Goal: Task Accomplishment & Management: Manage account settings

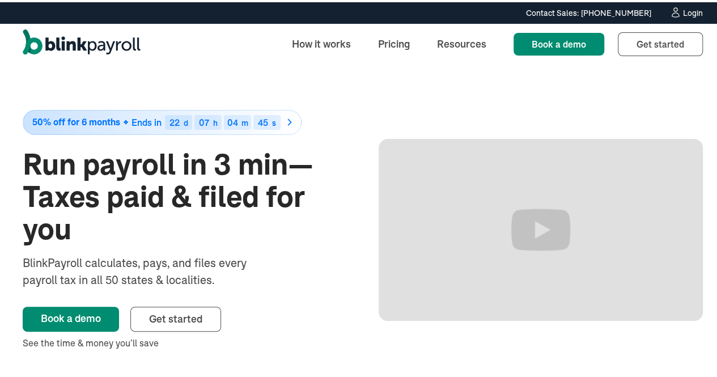
click at [686, 13] on div "Login" at bounding box center [693, 11] width 20 height 8
click at [683, 11] on div "Login" at bounding box center [693, 11] width 20 height 8
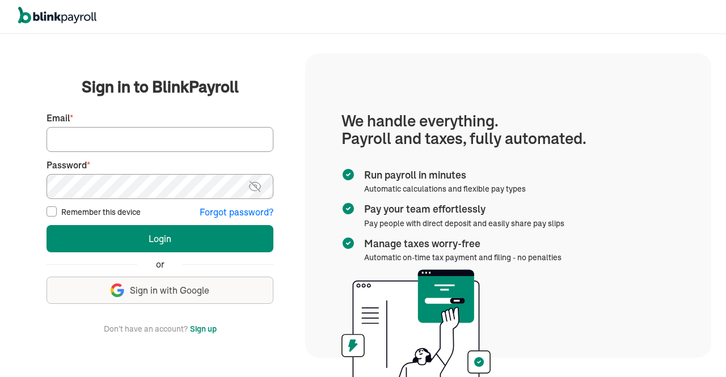
click at [176, 139] on input "Email *" at bounding box center [159, 139] width 227 height 25
click at [130, 138] on input "Email *" at bounding box center [159, 139] width 227 height 25
click at [255, 184] on img at bounding box center [255, 187] width 14 height 14
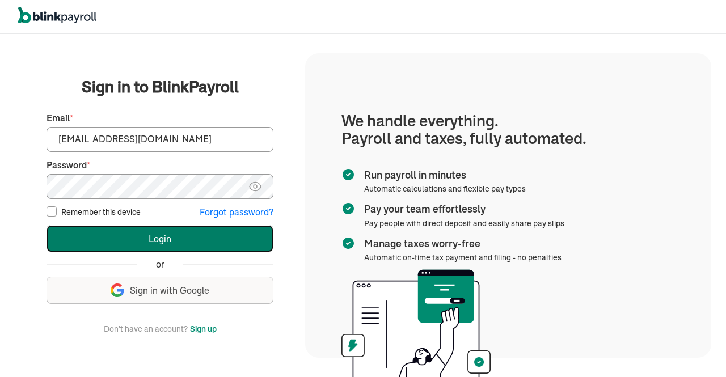
click at [146, 235] on button "Login" at bounding box center [159, 238] width 227 height 27
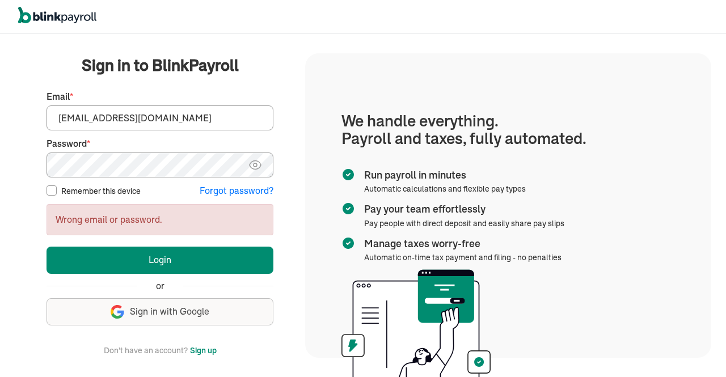
drag, startPoint x: 74, startPoint y: 116, endPoint x: 51, endPoint y: 114, distance: 22.8
click at [51, 114] on input "info@techdatumsolutions.com" at bounding box center [159, 117] width 227 height 25
click at [121, 118] on input "info@techdatumsolutions.com" at bounding box center [159, 117] width 227 height 25
click at [125, 117] on input "info@techdatumsolutions.com" at bounding box center [159, 117] width 227 height 25
drag, startPoint x: 73, startPoint y: 121, endPoint x: 14, endPoint y: 118, distance: 59.6
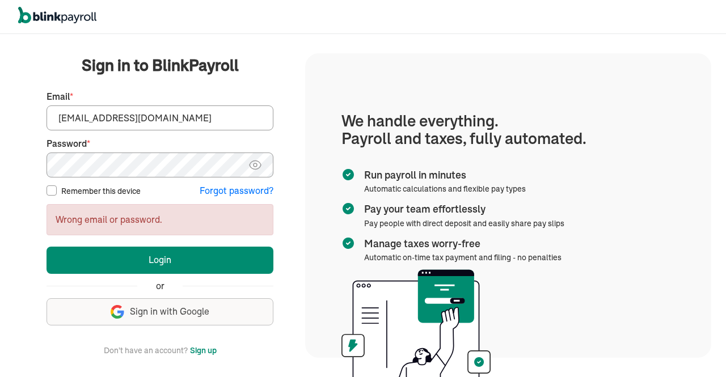
click at [14, 118] on div "We handle it all. Payroll and taxes, fully automated. Back Forgot your password…" at bounding box center [363, 205] width 726 height 343
click at [127, 118] on input "info@techdatumsolutions.com" at bounding box center [159, 117] width 227 height 25
click at [253, 169] on img at bounding box center [255, 165] width 14 height 14
drag, startPoint x: 74, startPoint y: 121, endPoint x: 3, endPoint y: 117, distance: 70.9
click at [3, 117] on div "We handle it all. Payroll and taxes, fully automated. Back Forgot your password…" at bounding box center [363, 205] width 726 height 343
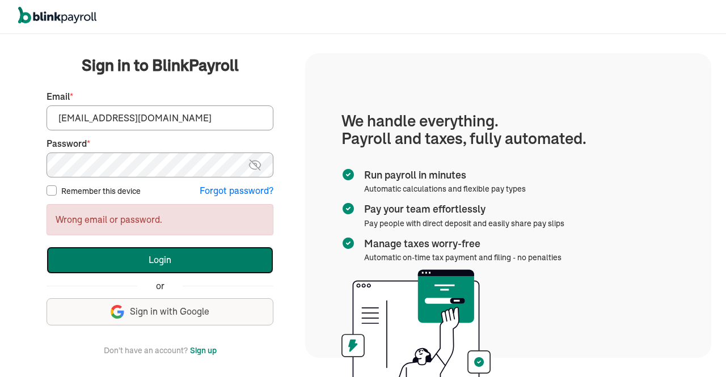
click at [125, 256] on button "Login" at bounding box center [159, 260] width 227 height 27
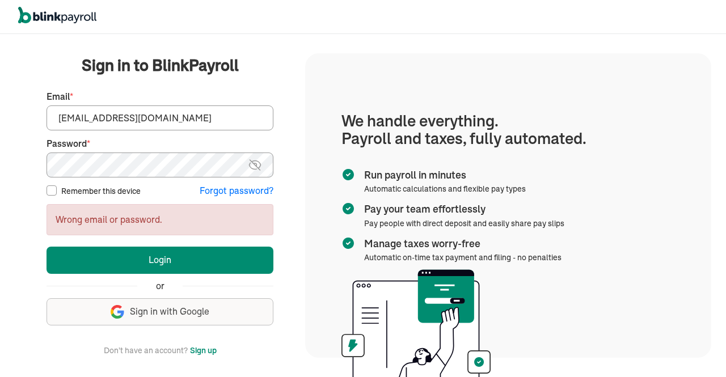
click at [259, 168] on img at bounding box center [255, 165] width 14 height 14
drag, startPoint x: 75, startPoint y: 116, endPoint x: 0, endPoint y: 109, distance: 75.1
click at [0, 109] on div "We handle it all. Payroll and taxes, fully automated. Back Forgot your password…" at bounding box center [363, 205] width 726 height 343
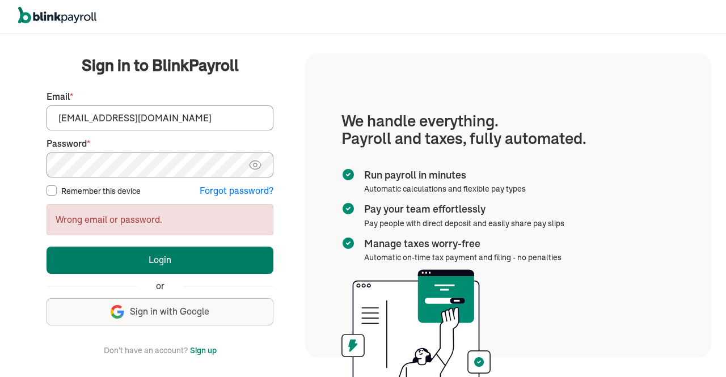
type input "info@techdatumsolutions.com"
click at [172, 253] on button "Login" at bounding box center [159, 260] width 227 height 27
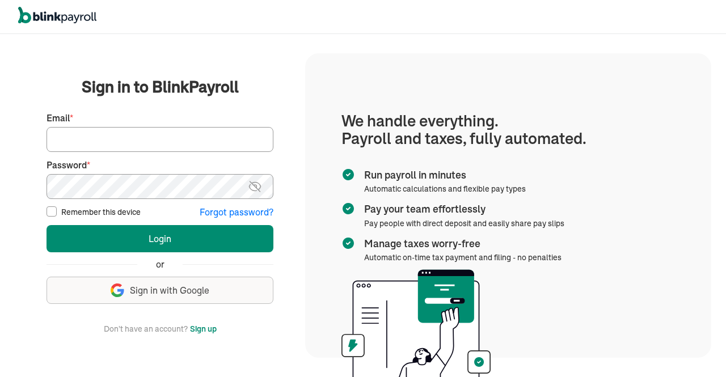
click at [204, 134] on input "Email *" at bounding box center [159, 139] width 227 height 25
type input "i"
type input "h"
type input "info@techdatumsolutions.com"
click at [248, 185] on img at bounding box center [255, 187] width 14 height 14
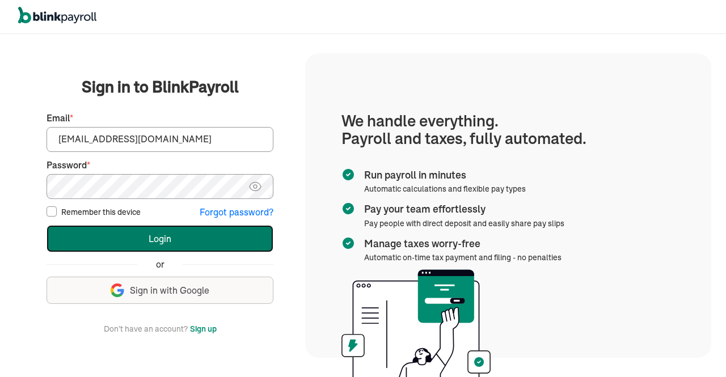
click at [129, 232] on button "Login" at bounding box center [159, 238] width 227 height 27
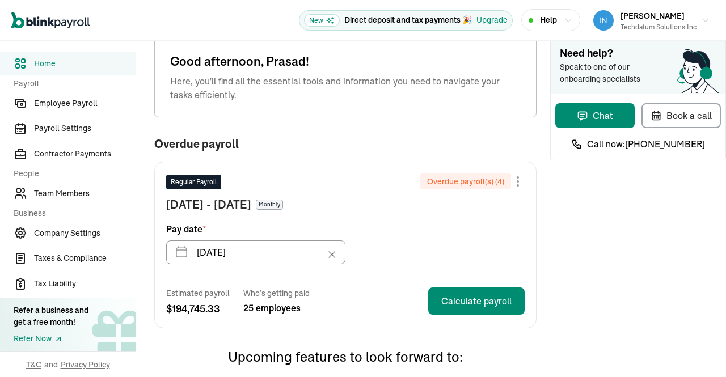
scroll to position [1, 0]
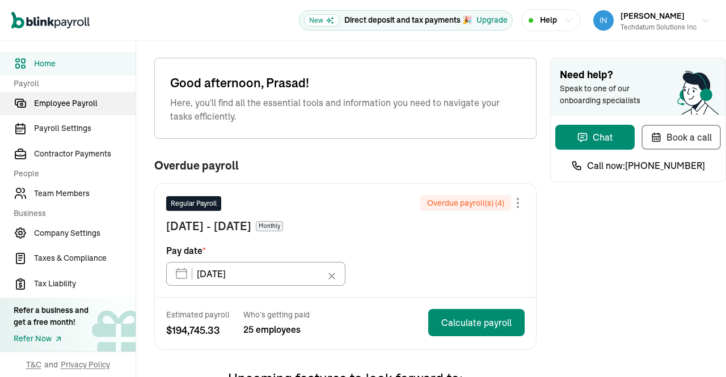
click at [83, 109] on link "Employee Payroll" at bounding box center [67, 103] width 135 height 23
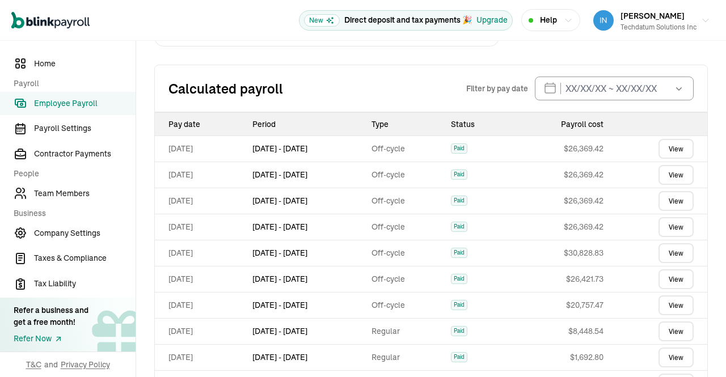
scroll to position [481, 0]
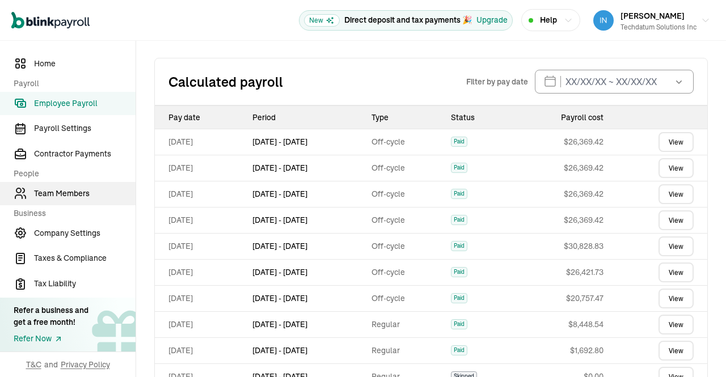
click at [76, 193] on span "Team Members" at bounding box center [84, 194] width 101 height 12
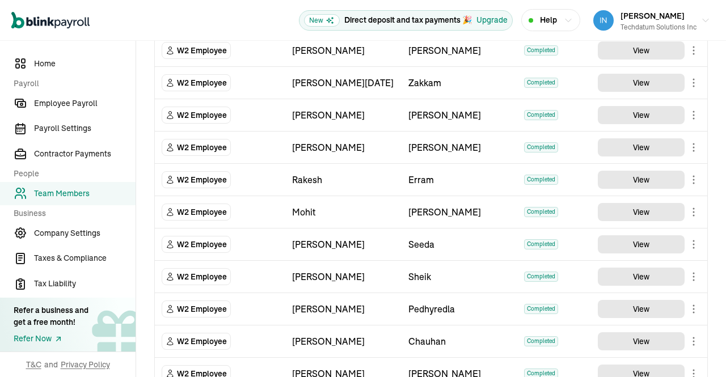
scroll to position [378, 0]
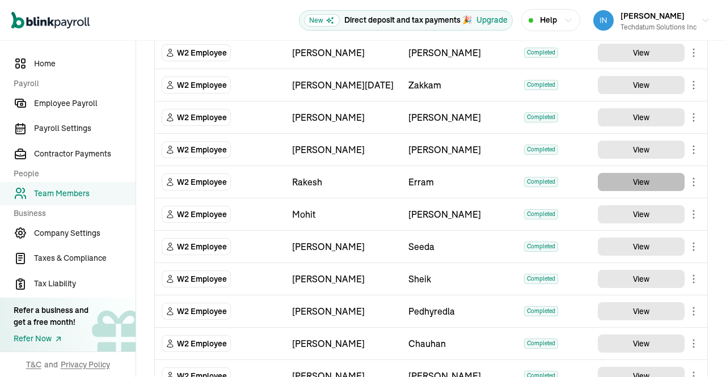
click at [625, 179] on button "View" at bounding box center [641, 182] width 87 height 18
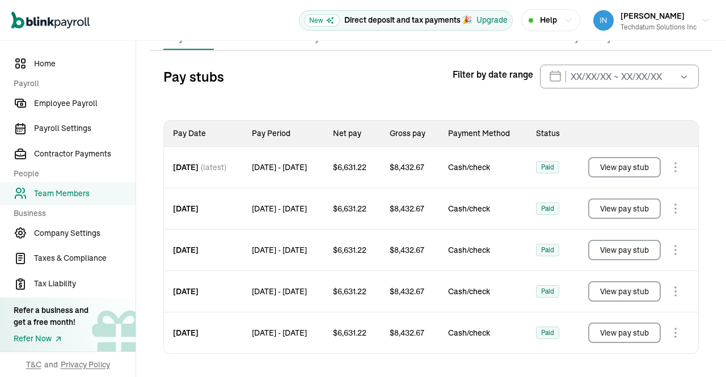
scroll to position [119, 0]
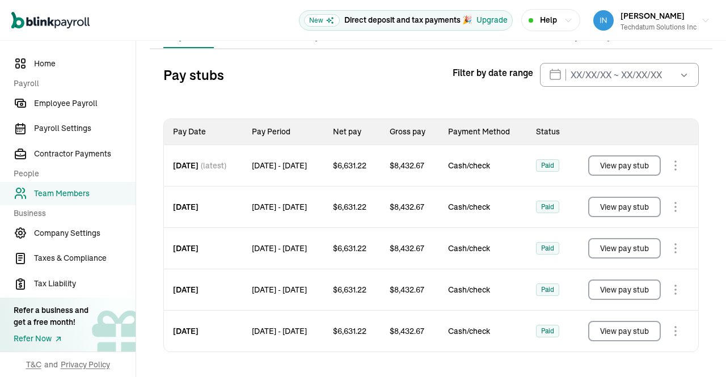
click at [645, 333] on button "View pay stub" at bounding box center [624, 331] width 73 height 20
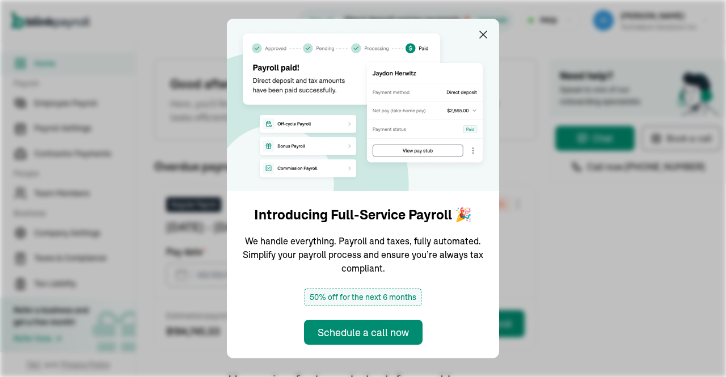
type input "01/31/2025"
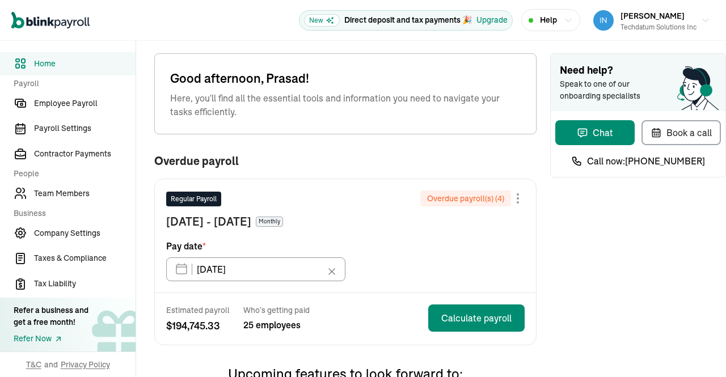
scroll to position [1, 0]
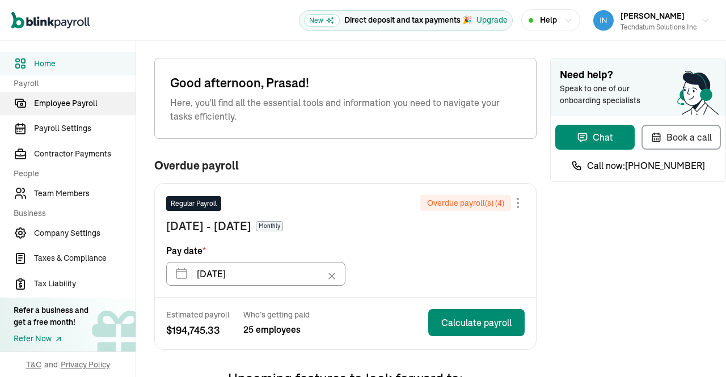
click at [83, 109] on link "Employee Payroll" at bounding box center [67, 103] width 135 height 23
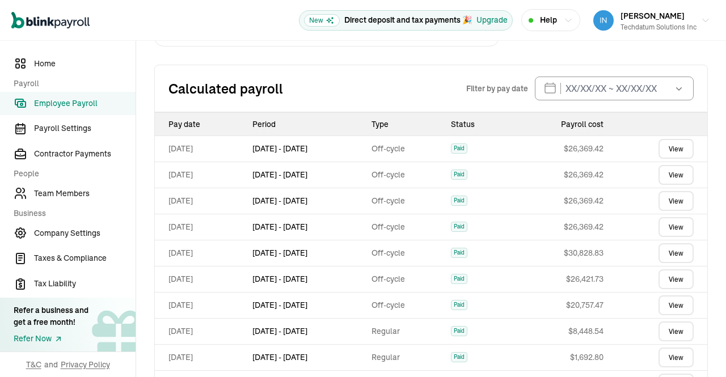
scroll to position [481, 0]
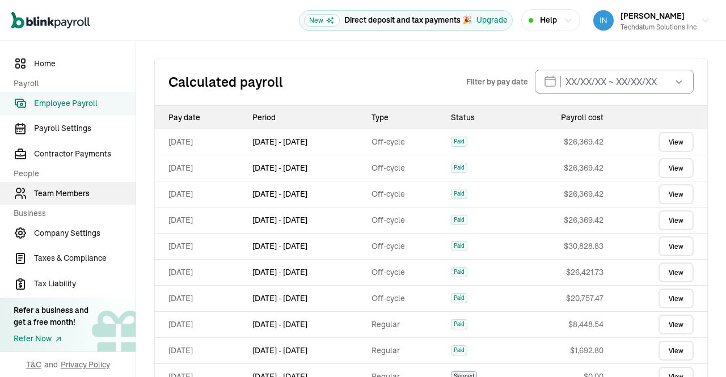
click at [76, 193] on span "Team Members" at bounding box center [84, 194] width 101 height 12
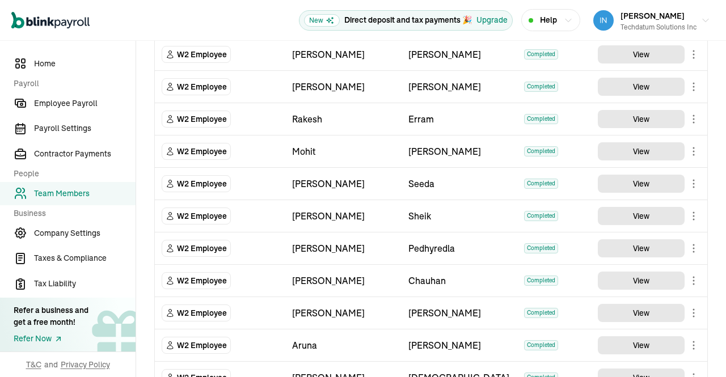
scroll to position [378, 0]
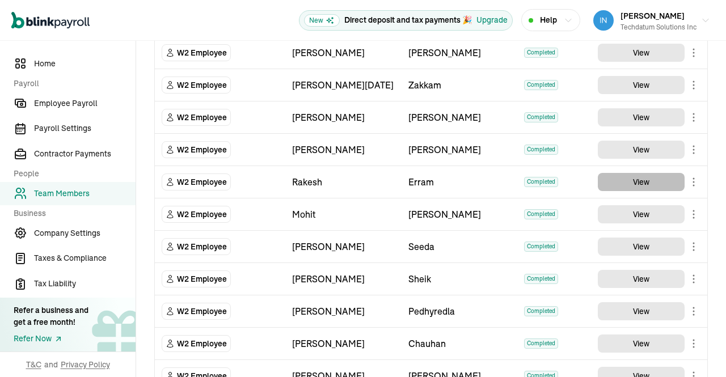
click at [625, 179] on button "View" at bounding box center [641, 182] width 87 height 18
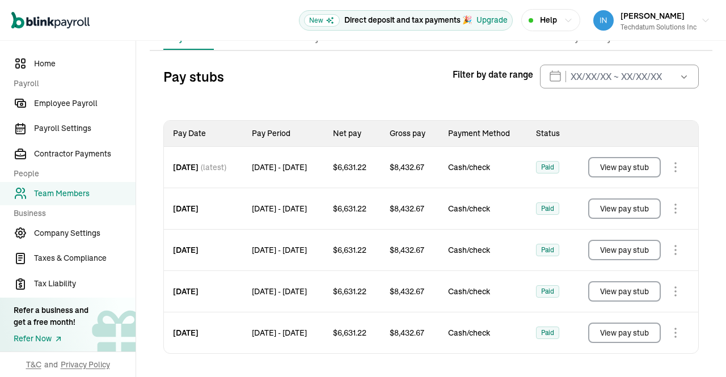
scroll to position [119, 0]
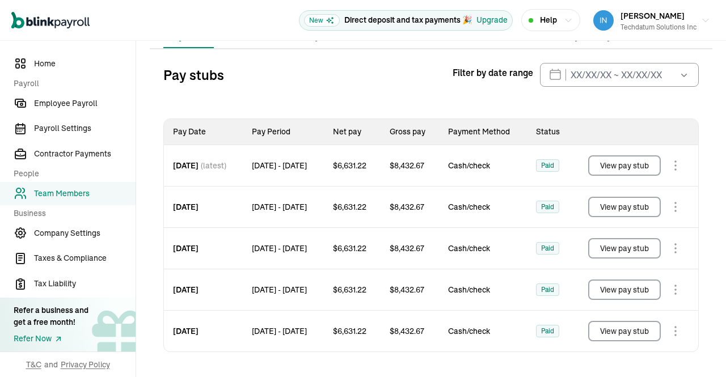
click at [645, 333] on button "View pay stub" at bounding box center [624, 331] width 73 height 20
click at [615, 337] on button "View pay stub" at bounding box center [624, 331] width 73 height 20
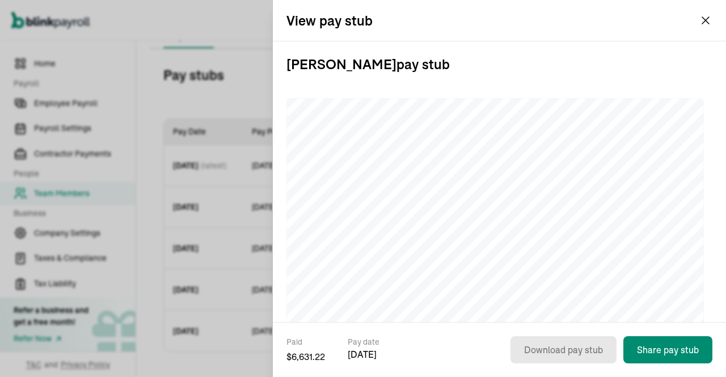
click at [704, 28] on div "View pay stub" at bounding box center [499, 20] width 453 height 41
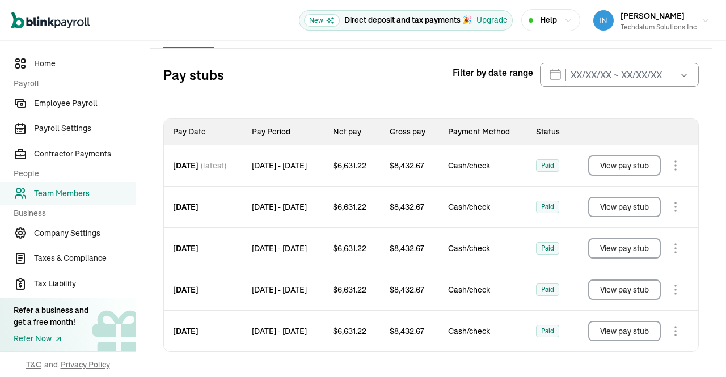
click at [618, 295] on button "View pay stub" at bounding box center [624, 289] width 73 height 20
click at [615, 337] on button "View pay stub" at bounding box center [624, 331] width 73 height 20
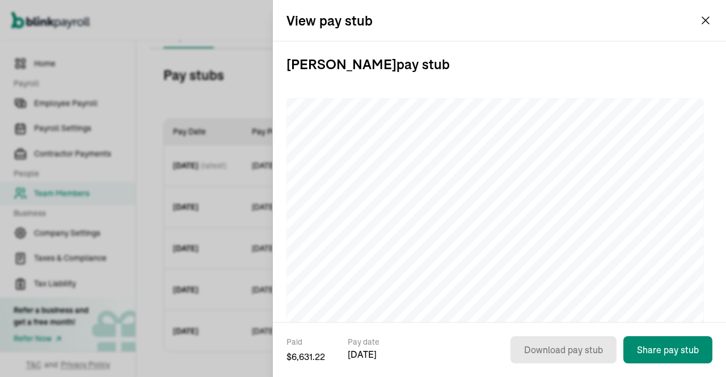
click at [704, 28] on div "View pay stub" at bounding box center [499, 20] width 453 height 41
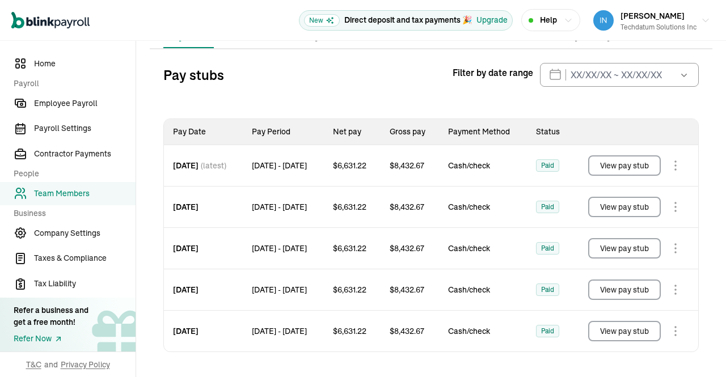
click at [618, 295] on button "View pay stub" at bounding box center [624, 289] width 73 height 20
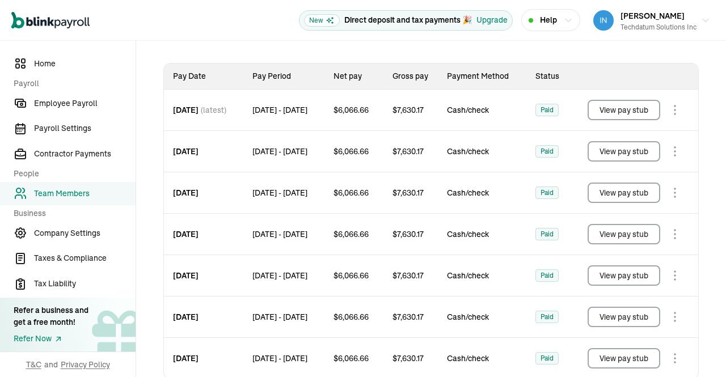
click at [622, 119] on button "View pay stub" at bounding box center [623, 110] width 73 height 20
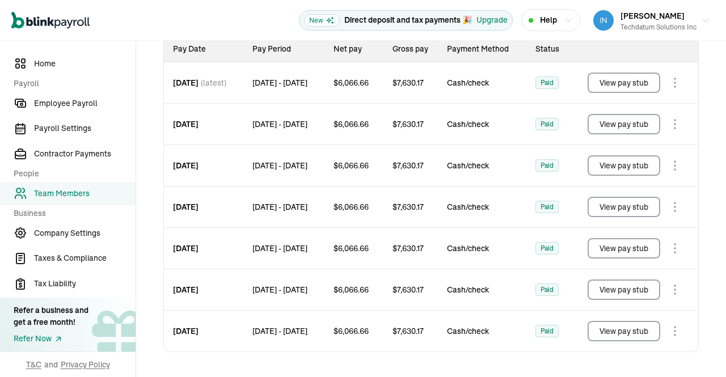
click at [629, 329] on button "View pay stub" at bounding box center [623, 331] width 73 height 20
click at [602, 289] on button "View pay stub" at bounding box center [623, 289] width 73 height 20
click at [611, 244] on button "View pay stub" at bounding box center [623, 248] width 73 height 20
click at [605, 90] on button "View pay stub" at bounding box center [623, 83] width 73 height 20
click at [609, 126] on button "View pay stub" at bounding box center [623, 124] width 73 height 20
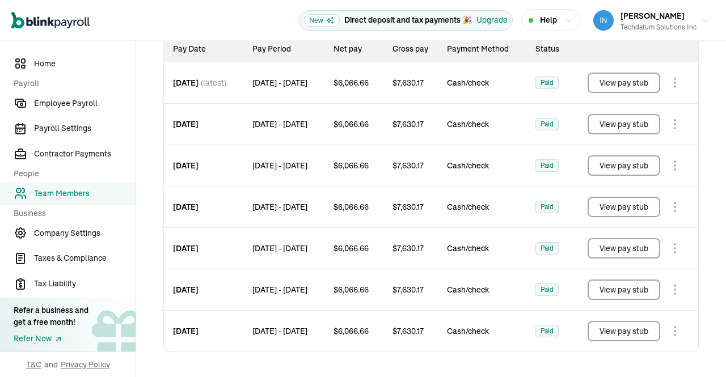
click at [610, 167] on button "View pay stub" at bounding box center [623, 165] width 73 height 20
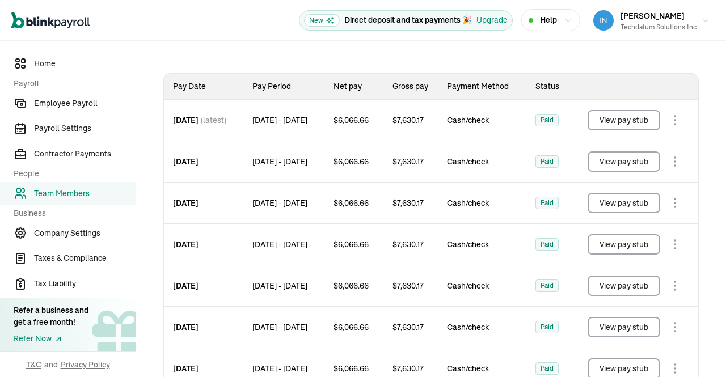
scroll to position [202, 0]
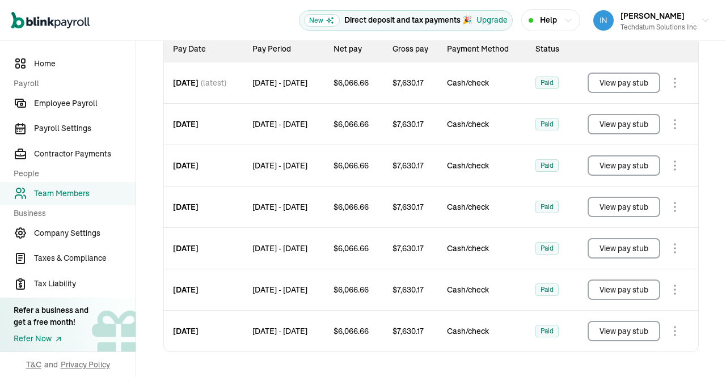
click at [75, 192] on span "Team Members" at bounding box center [84, 194] width 101 height 12
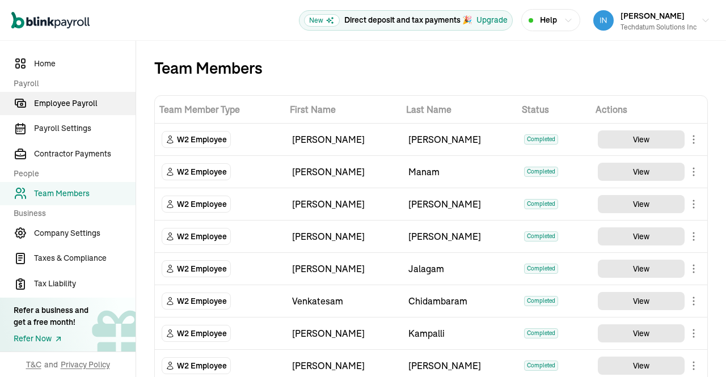
click at [73, 106] on span "Employee Payroll" at bounding box center [84, 104] width 101 height 12
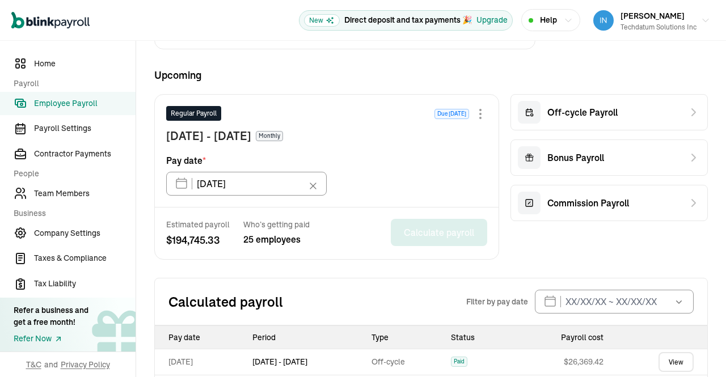
scroll to position [537, 0]
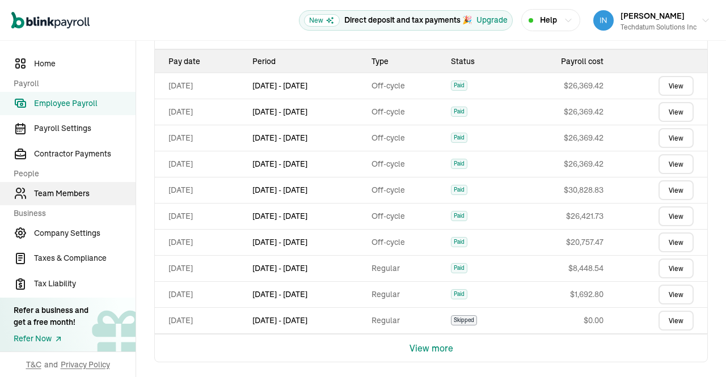
click at [58, 190] on span "Team Members" at bounding box center [84, 194] width 101 height 12
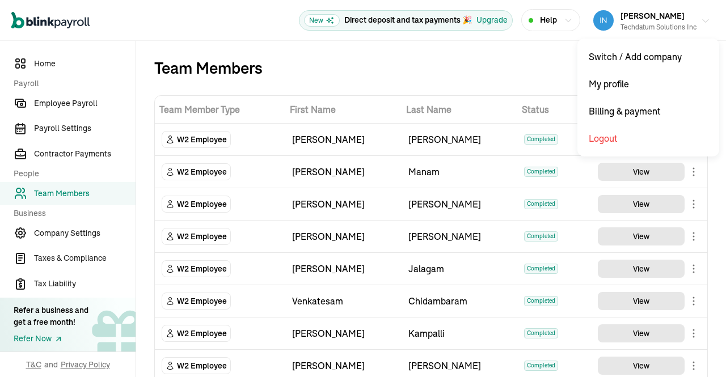
click at [691, 16] on button "[PERSON_NAME] Techdatum Solutions Inc" at bounding box center [651, 20] width 126 height 28
click at [693, 18] on iframe "Chat Widget" at bounding box center [599, 197] width 254 height 359
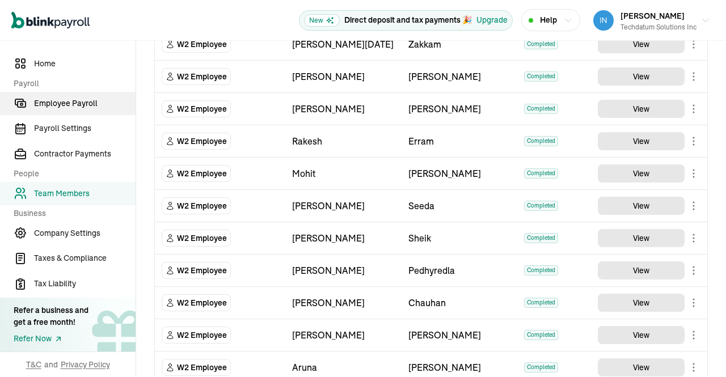
click at [62, 108] on span "Employee Payroll" at bounding box center [84, 104] width 101 height 12
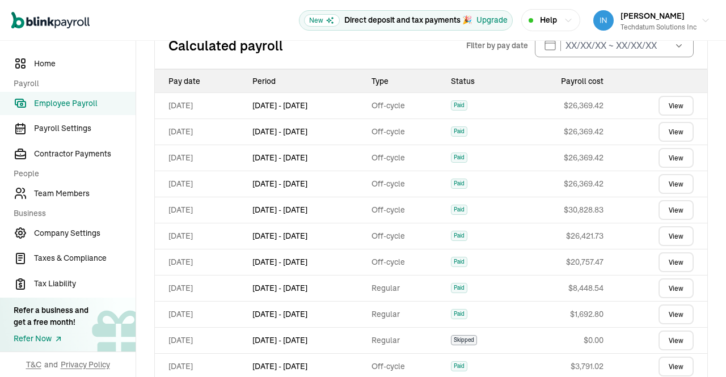
scroll to position [517, 0]
click at [76, 191] on span "Team Members" at bounding box center [84, 194] width 101 height 12
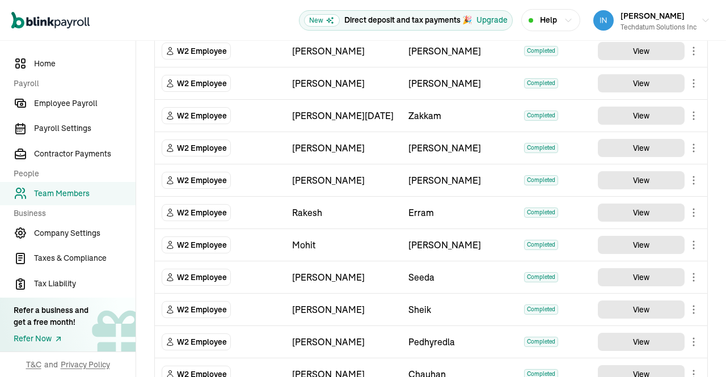
scroll to position [346, 0]
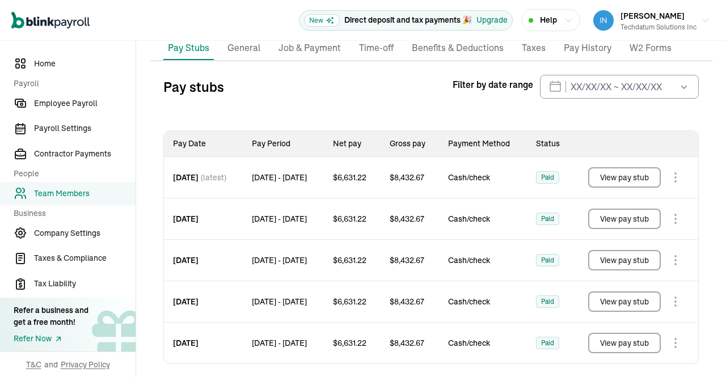
scroll to position [119, 0]
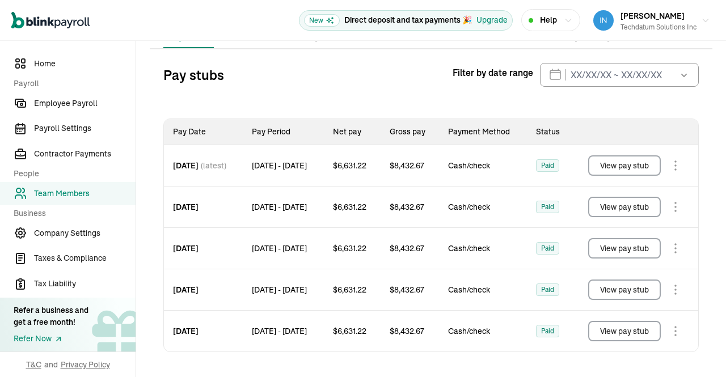
click at [624, 286] on button "View pay stub" at bounding box center [624, 289] width 73 height 20
click at [620, 254] on button "View pay stub" at bounding box center [624, 248] width 73 height 20
click at [617, 209] on button "View pay stub" at bounding box center [624, 207] width 73 height 20
click at [616, 207] on button "View pay stub" at bounding box center [624, 207] width 73 height 20
click at [627, 171] on button "View pay stub" at bounding box center [624, 165] width 73 height 20
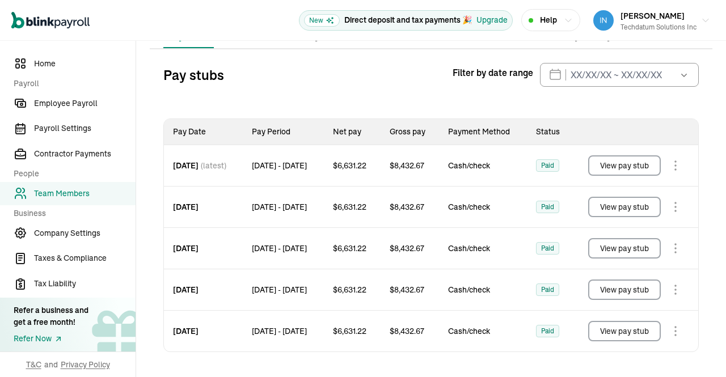
click at [64, 194] on span "Team Members" at bounding box center [84, 194] width 101 height 12
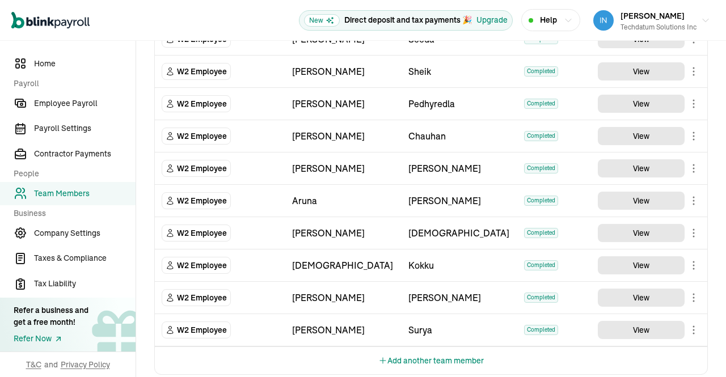
scroll to position [595, 0]
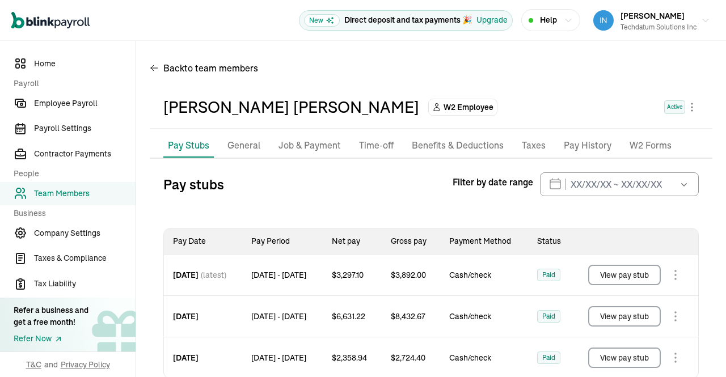
scroll to position [25, 0]
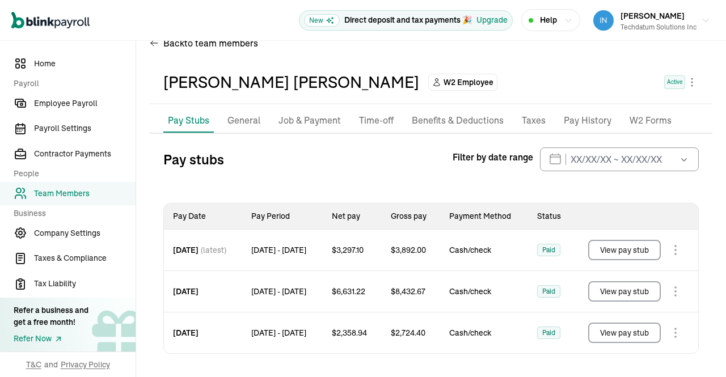
click at [624, 336] on button "View pay stub" at bounding box center [624, 333] width 73 height 20
click at [615, 289] on button "View pay stub" at bounding box center [624, 291] width 73 height 20
click at [620, 248] on button "View pay stub" at bounding box center [624, 250] width 73 height 20
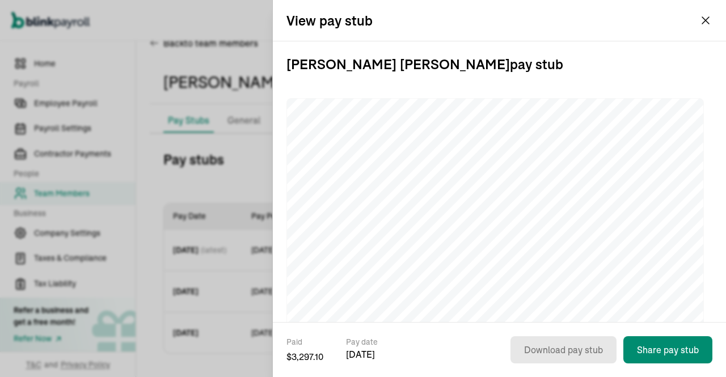
click at [709, 22] on div "View pay stub" at bounding box center [499, 20] width 453 height 41
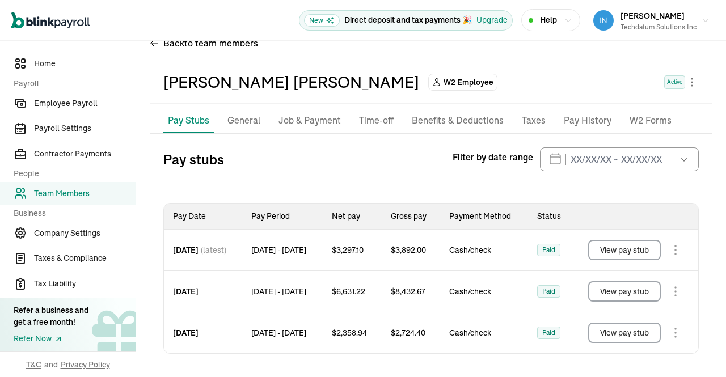
click at [88, 192] on span "Team Members" at bounding box center [84, 194] width 101 height 12
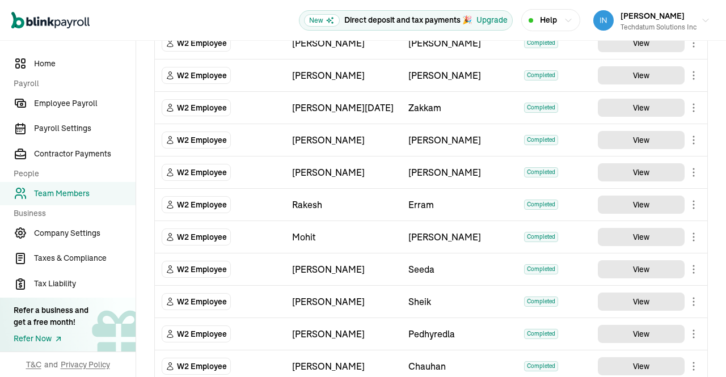
scroll to position [575, 0]
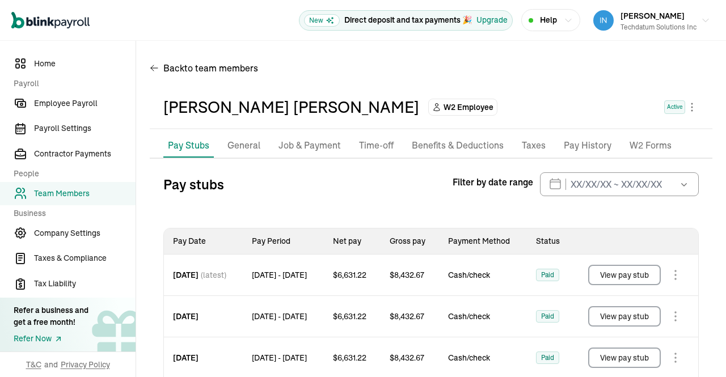
scroll to position [202, 0]
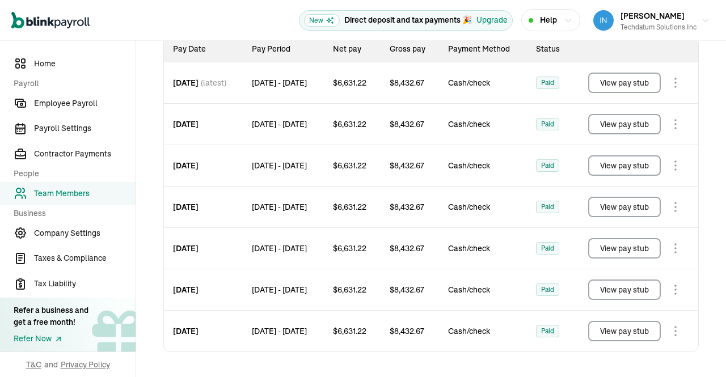
click at [625, 332] on button "View pay stub" at bounding box center [624, 331] width 73 height 20
click at [674, 289] on body "Open main menu New Direct deposit and tax payments 🎉 Upgrade Help Prasad Rao Te…" at bounding box center [363, 188] width 726 height 377
click at [671, 247] on body "Open main menu New Direct deposit and tax payments 🎉 Upgrade Help Prasad Rao Te…" at bounding box center [363, 188] width 726 height 377
click at [673, 207] on body "Open main menu New Direct deposit and tax payments 🎉 Upgrade Help Prasad Rao Te…" at bounding box center [363, 188] width 726 height 377
click at [670, 166] on body "Open main menu New Direct deposit and tax payments 🎉 Upgrade Help Prasad Rao Te…" at bounding box center [363, 188] width 726 height 377
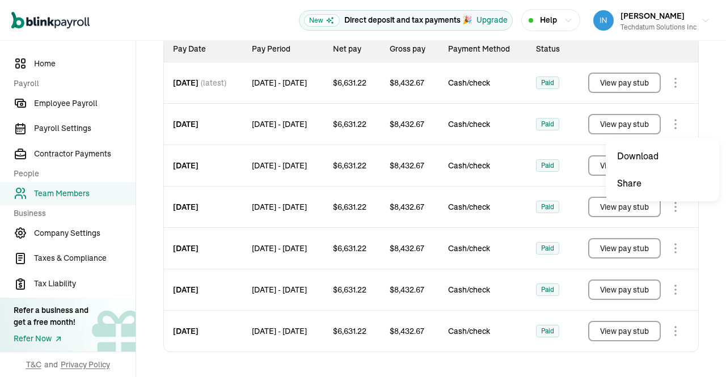
click at [671, 124] on body "Open main menu New Direct deposit and tax payments 🎉 Upgrade Help Prasad Rao Te…" at bounding box center [363, 188] width 726 height 377
click at [672, 84] on body "Open main menu New Direct deposit and tax payments 🎉 Upgrade Help Prasad Rao Te…" at bounding box center [363, 188] width 726 height 377
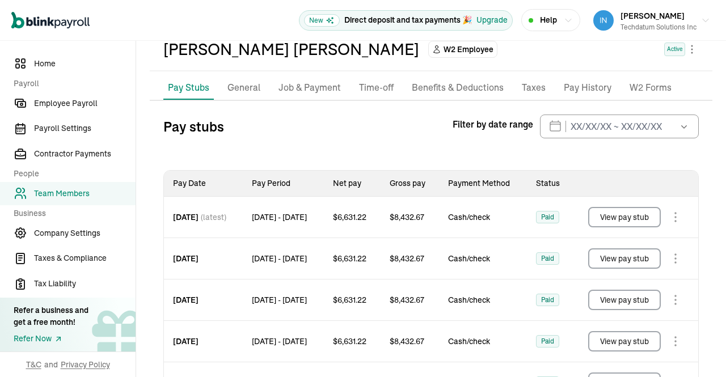
scroll to position [58, 0]
click at [71, 103] on span "Employee Payroll" at bounding box center [84, 104] width 101 height 12
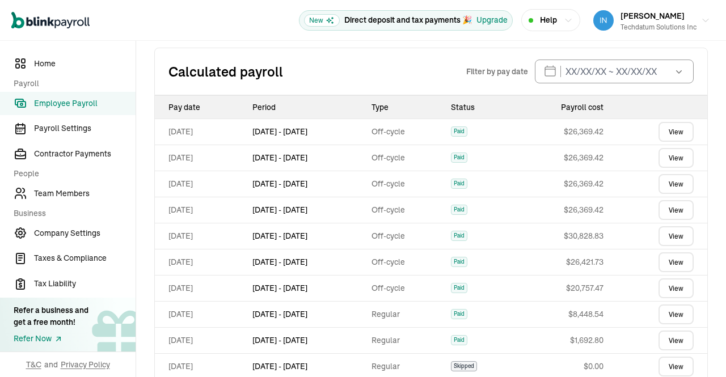
scroll to position [537, 0]
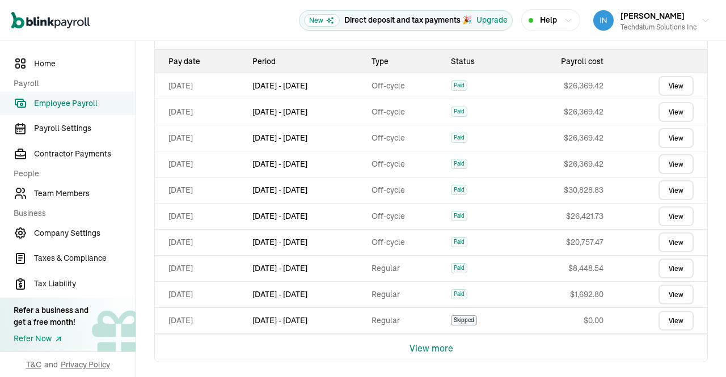
click at [80, 111] on link "Employee Payroll" at bounding box center [67, 103] width 135 height 23
click at [665, 82] on link "View" at bounding box center [675, 86] width 35 height 20
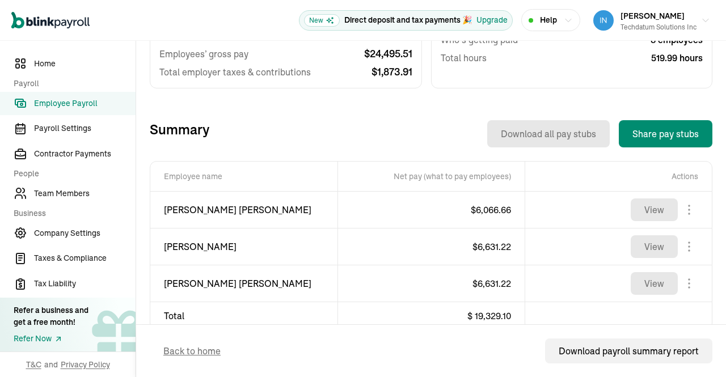
scroll to position [308, 0]
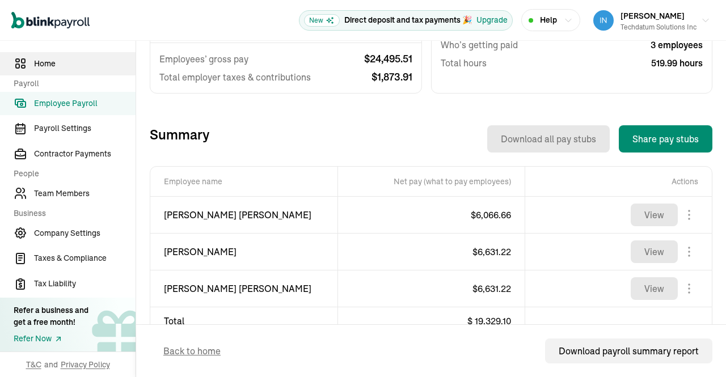
click at [44, 62] on span "Home" at bounding box center [84, 64] width 101 height 12
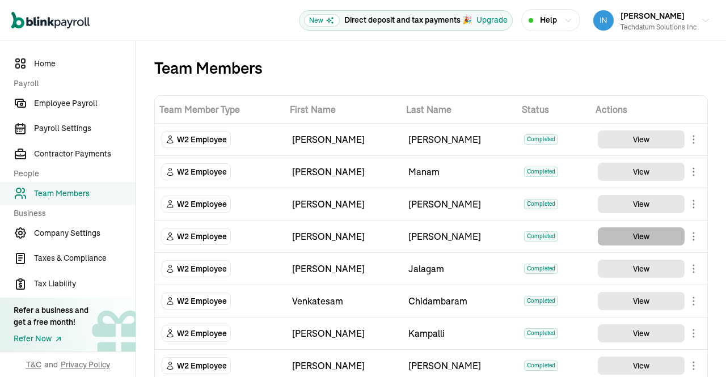
scroll to position [108, 0]
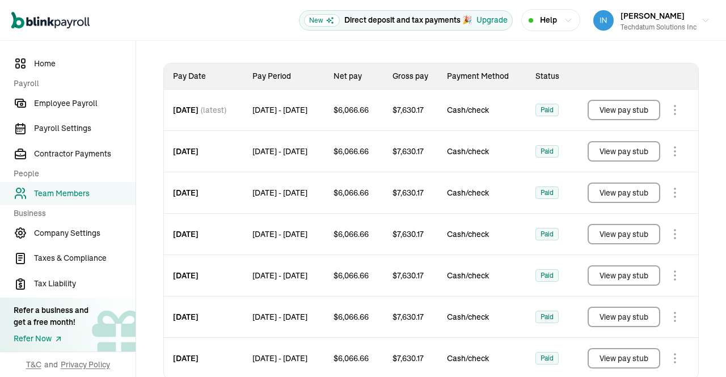
scroll to position [165, 0]
click at [622, 119] on button "View pay stub" at bounding box center [623, 110] width 73 height 20
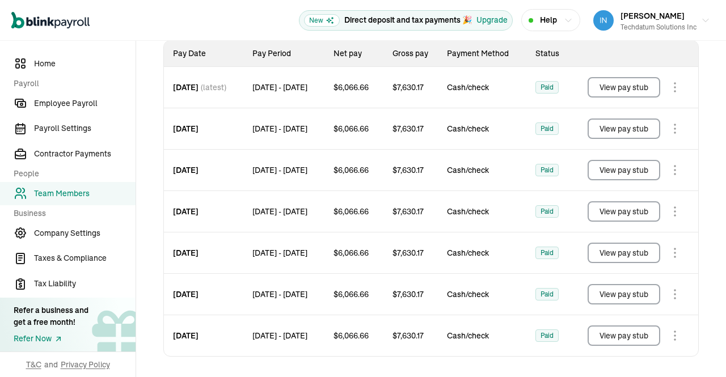
scroll to position [202, 0]
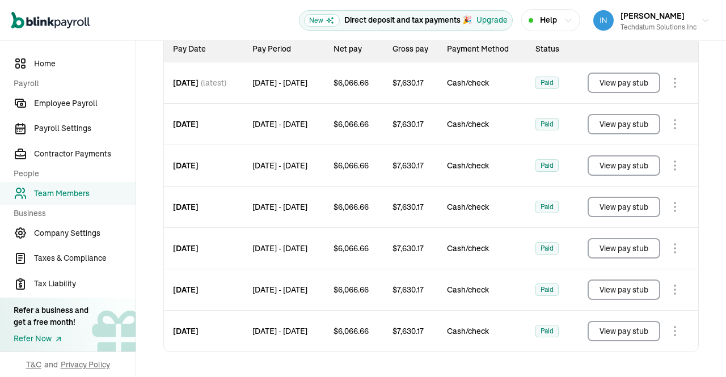
click at [629, 329] on button "View pay stub" at bounding box center [623, 331] width 73 height 20
click at [602, 289] on button "View pay stub" at bounding box center [623, 289] width 73 height 20
click at [611, 244] on button "View pay stub" at bounding box center [623, 248] width 73 height 20
click at [605, 90] on button "View pay stub" at bounding box center [623, 83] width 73 height 20
click at [609, 126] on button "View pay stub" at bounding box center [623, 124] width 73 height 20
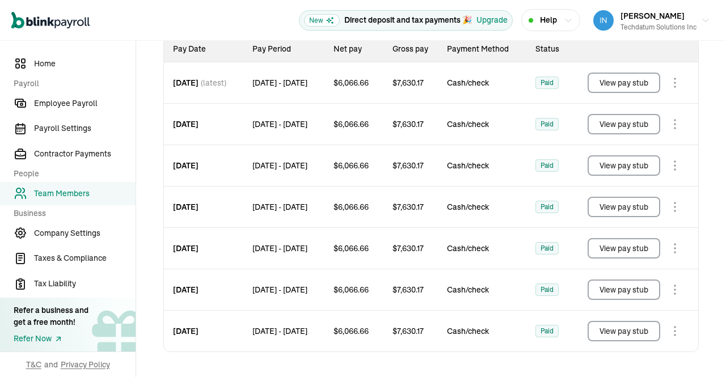
click at [610, 167] on button "View pay stub" at bounding box center [623, 165] width 73 height 20
click at [75, 192] on span "Team Members" at bounding box center [84, 194] width 101 height 12
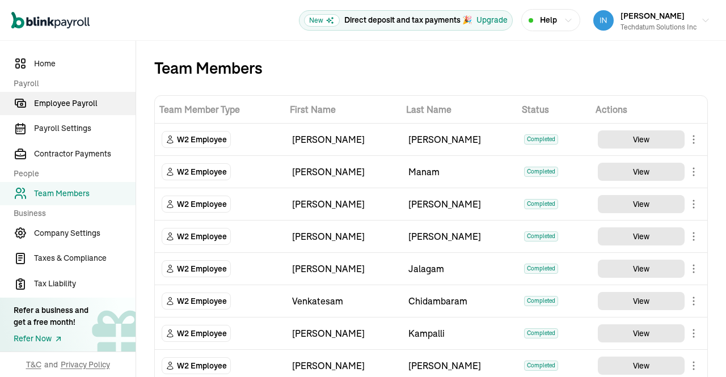
click at [73, 106] on span "Employee Payroll" at bounding box center [84, 104] width 101 height 12
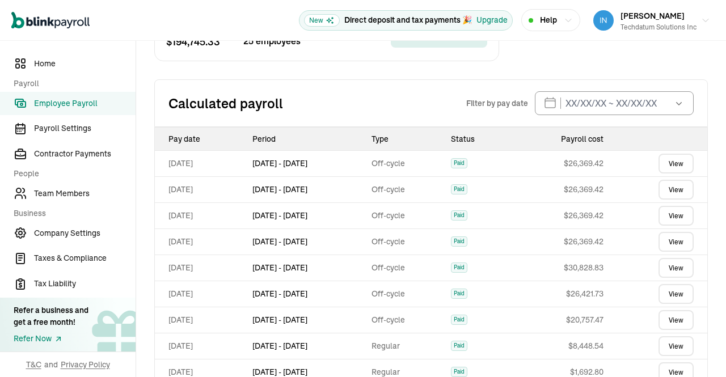
scroll to position [537, 0]
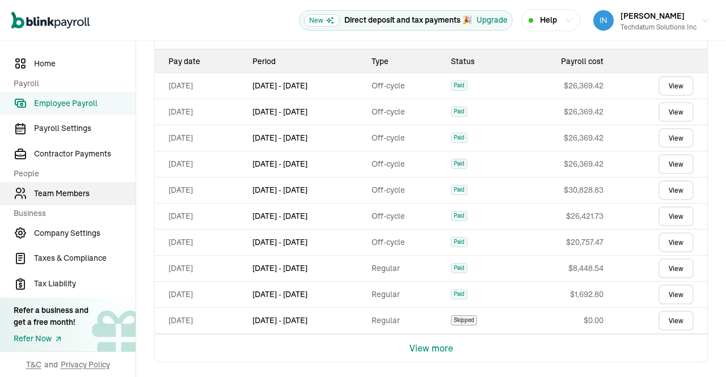
click at [58, 190] on span "Team Members" at bounding box center [84, 194] width 101 height 12
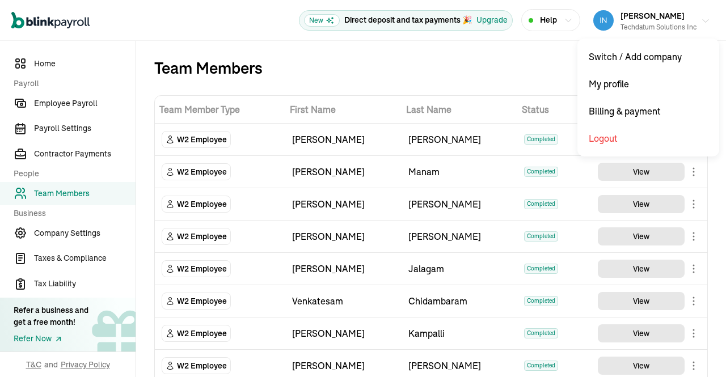
click at [691, 16] on button "Prasad Rao Techdatum Solutions Inc" at bounding box center [651, 20] width 126 height 28
click at [693, 18] on iframe "Chat Widget" at bounding box center [599, 197] width 254 height 359
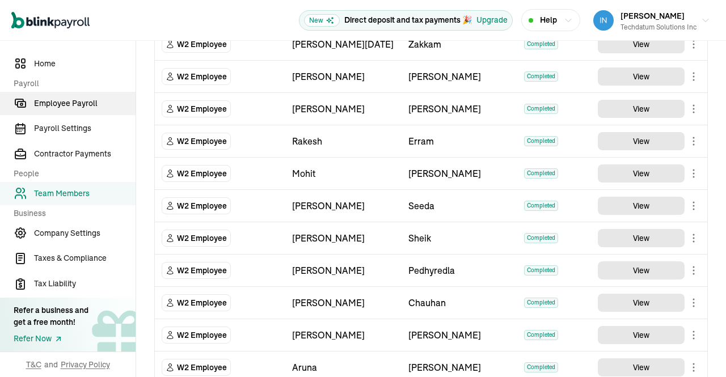
click at [62, 108] on span "Employee Payroll" at bounding box center [84, 104] width 101 height 12
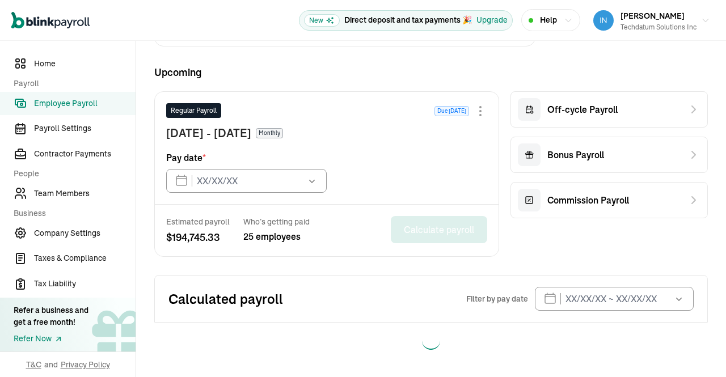
type input "01/31/2025"
type input "09/30/2025"
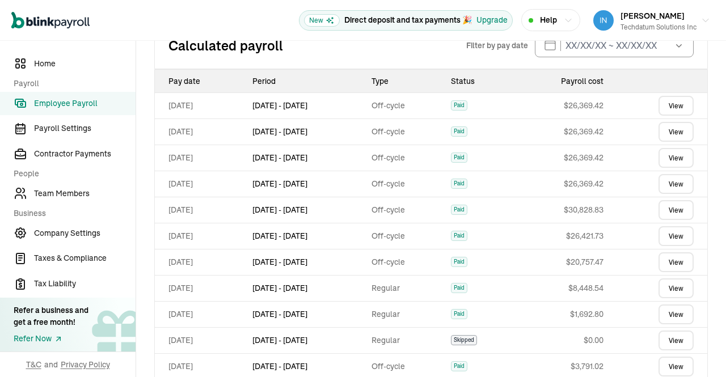
scroll to position [517, 0]
click at [76, 191] on span "Team Members" at bounding box center [84, 194] width 101 height 12
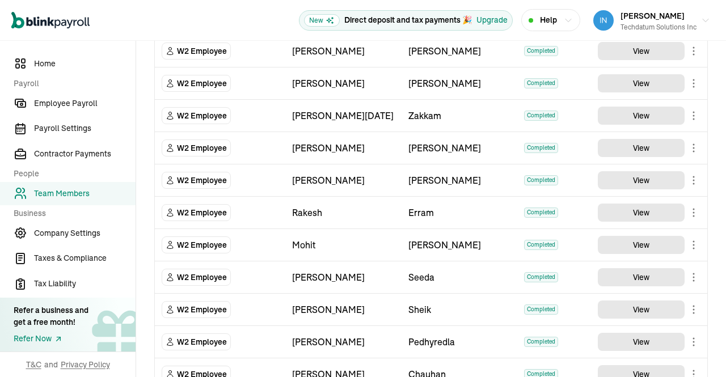
scroll to position [346, 0]
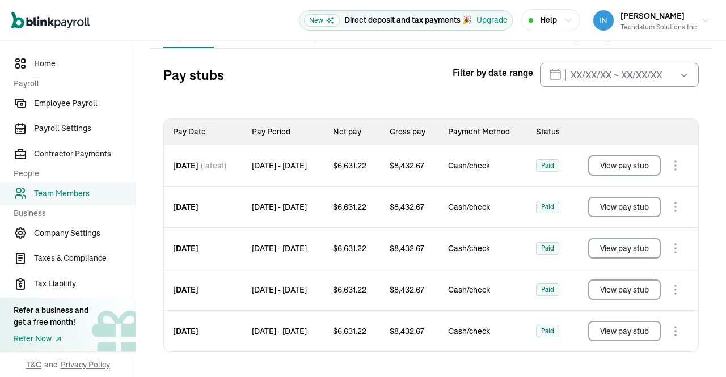
scroll to position [119, 0]
click at [624, 286] on button "View pay stub" at bounding box center [624, 289] width 73 height 20
click at [620, 254] on button "View pay stub" at bounding box center [624, 248] width 73 height 20
click at [617, 209] on button "View pay stub" at bounding box center [624, 207] width 73 height 20
click at [616, 207] on button "View pay stub" at bounding box center [624, 207] width 73 height 20
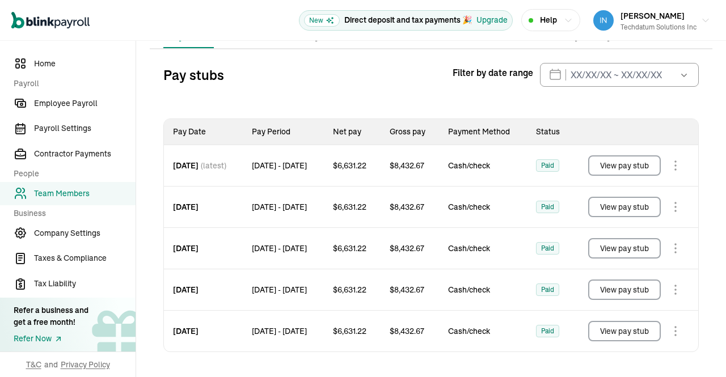
click at [627, 171] on button "View pay stub" at bounding box center [624, 165] width 73 height 20
click at [64, 194] on span "Team Members" at bounding box center [84, 194] width 101 height 12
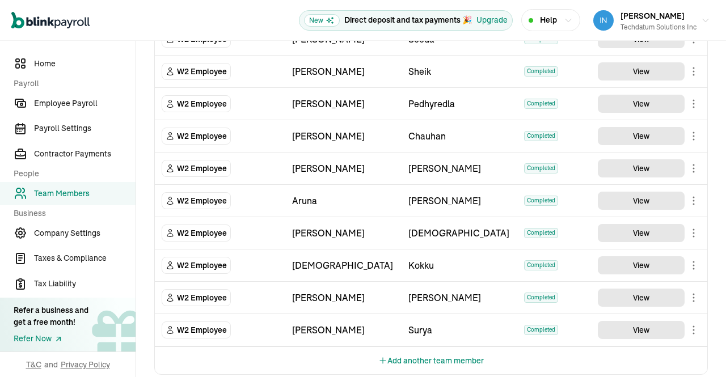
scroll to position [595, 0]
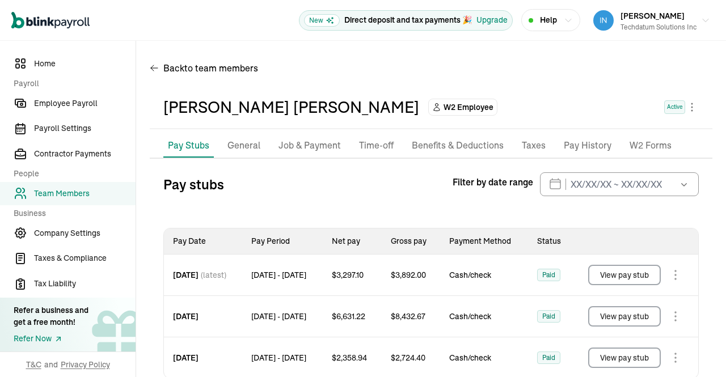
scroll to position [25, 0]
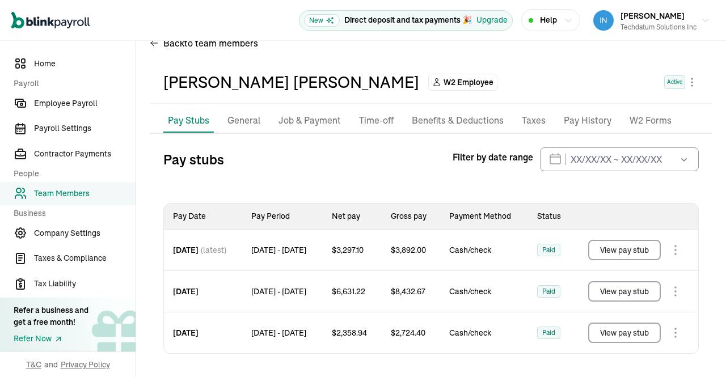
click at [624, 336] on button "View pay stub" at bounding box center [624, 333] width 73 height 20
click at [615, 289] on button "View pay stub" at bounding box center [624, 291] width 73 height 20
click at [620, 248] on button "View pay stub" at bounding box center [624, 250] width 73 height 20
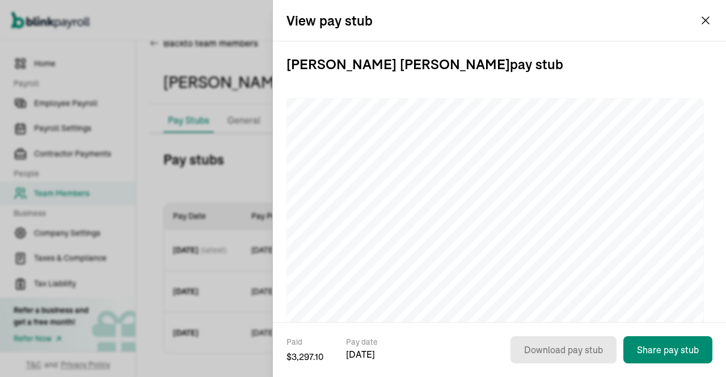
click at [709, 22] on div "View pay stub" at bounding box center [499, 20] width 453 height 41
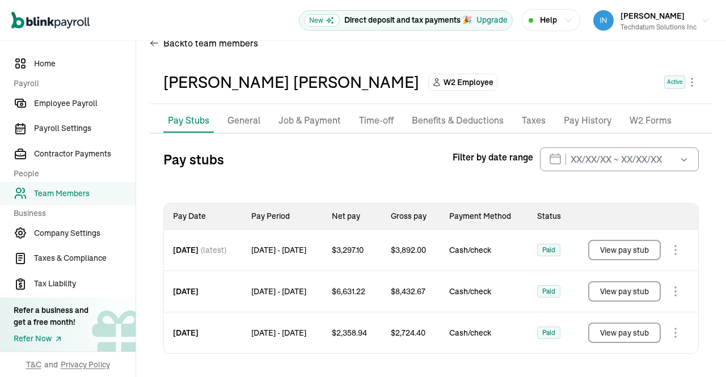
click at [88, 192] on span "Team Members" at bounding box center [84, 194] width 101 height 12
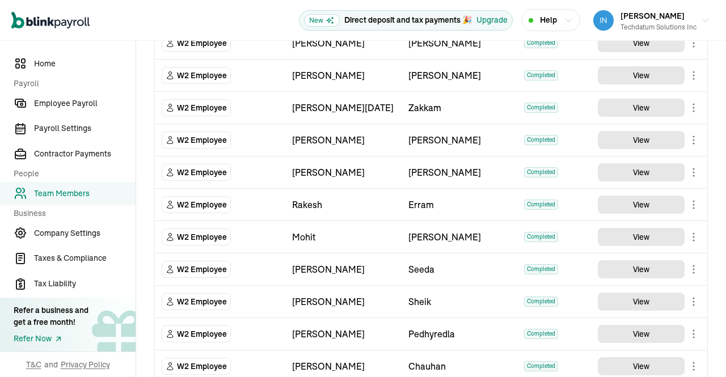
scroll to position [575, 0]
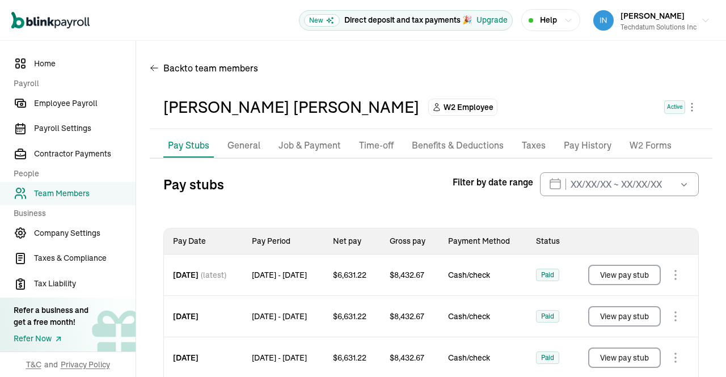
scroll to position [202, 0]
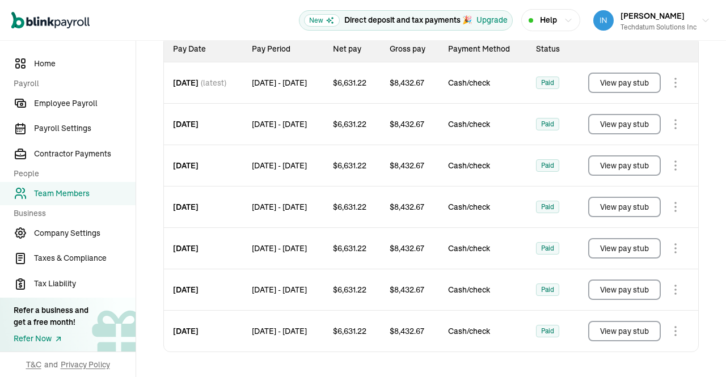
click at [625, 332] on button "View pay stub" at bounding box center [624, 331] width 73 height 20
click at [674, 289] on body "Open main menu New Direct deposit and tax payments 🎉 Upgrade Help Prasad Rao Te…" at bounding box center [363, 188] width 726 height 377
click at [671, 247] on body "Open main menu New Direct deposit and tax payments 🎉 Upgrade Help Prasad Rao Te…" at bounding box center [363, 188] width 726 height 377
click at [673, 207] on body "Open main menu New Direct deposit and tax payments 🎉 Upgrade Help Prasad Rao Te…" at bounding box center [363, 188] width 726 height 377
click at [670, 166] on body "Open main menu New Direct deposit and tax payments 🎉 Upgrade Help Prasad Rao Te…" at bounding box center [363, 188] width 726 height 377
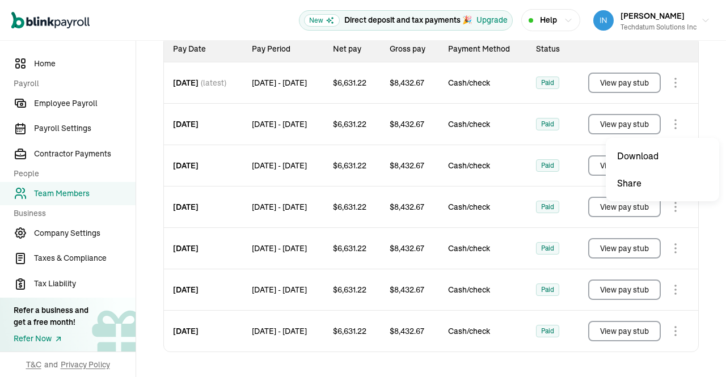
click at [671, 124] on body "Open main menu New Direct deposit and tax payments 🎉 Upgrade Help Prasad Rao Te…" at bounding box center [363, 188] width 726 height 377
click at [672, 84] on body "Open main menu New Direct deposit and tax payments 🎉 Upgrade Help Prasad Rao Te…" at bounding box center [363, 188] width 726 height 377
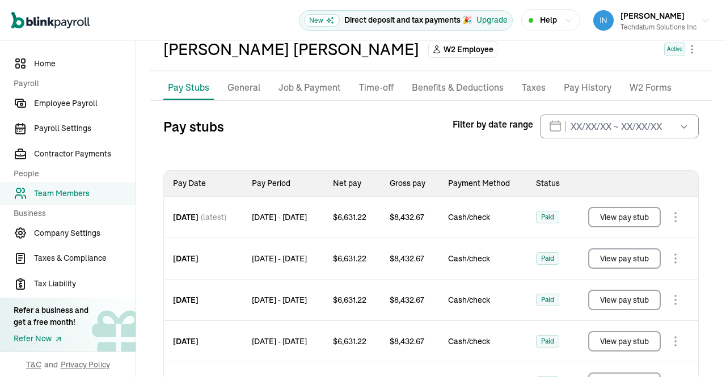
scroll to position [58, 0]
click at [71, 103] on span "Employee Payroll" at bounding box center [84, 104] width 101 height 12
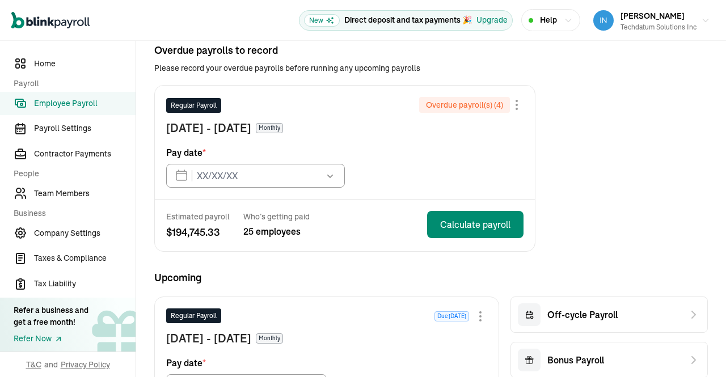
type input "01/31/2025"
type input "09/30/2025"
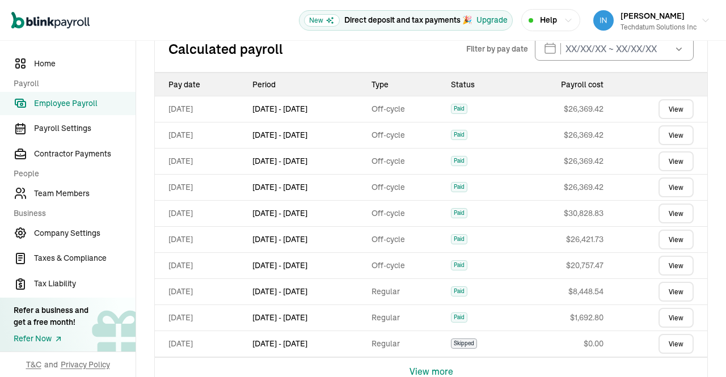
scroll to position [537, 0]
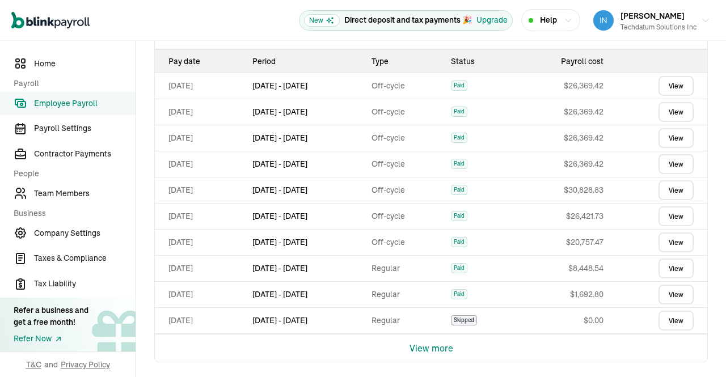
click at [80, 111] on link "Employee Payroll" at bounding box center [67, 103] width 135 height 23
click at [665, 82] on link "View" at bounding box center [675, 86] width 35 height 20
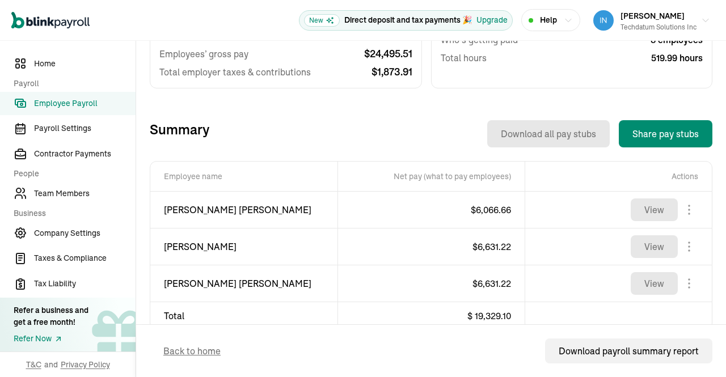
scroll to position [308, 0]
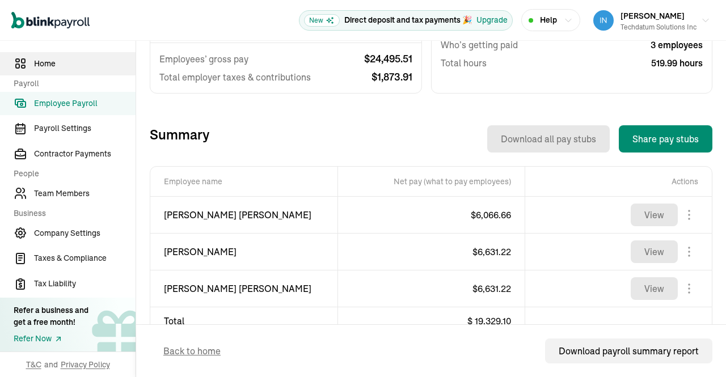
click at [44, 62] on span "Home" at bounding box center [84, 64] width 101 height 12
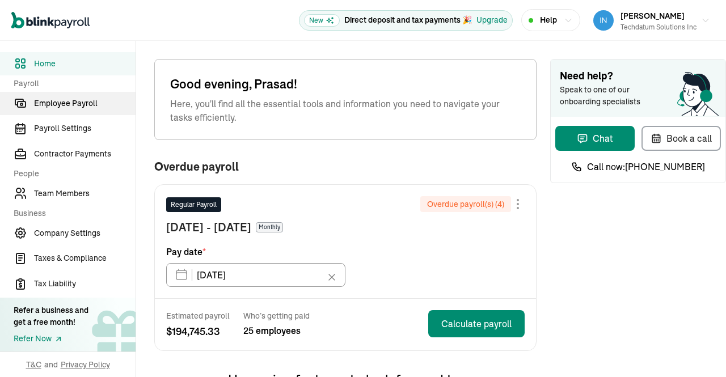
click at [70, 104] on span "Employee Payroll" at bounding box center [84, 104] width 101 height 12
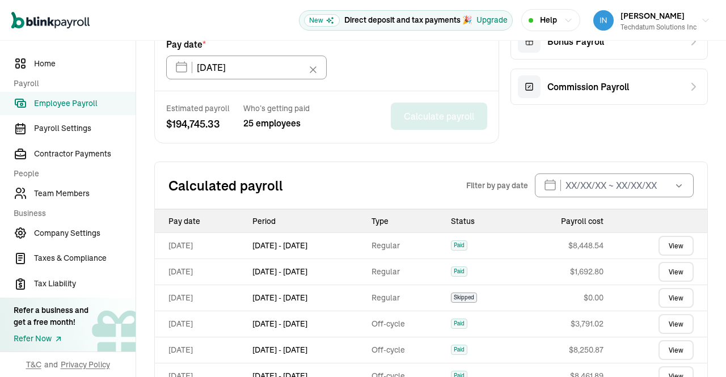
scroll to position [405, 0]
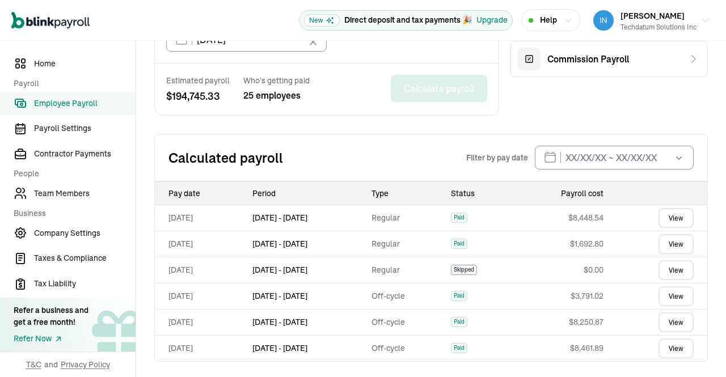
click at [60, 99] on span "Employee Payroll" at bounding box center [84, 104] width 101 height 12
click at [366, 128] on div "Overdue payrolls to record Please record your overdue payrolls before running a…" at bounding box center [430, 29] width 553 height 666
click at [701, 23] on icon "button" at bounding box center [705, 20] width 9 height 9
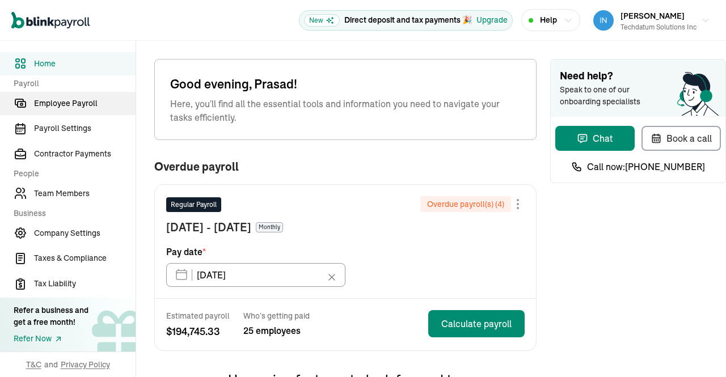
click at [70, 104] on span "Employee Payroll" at bounding box center [84, 104] width 101 height 12
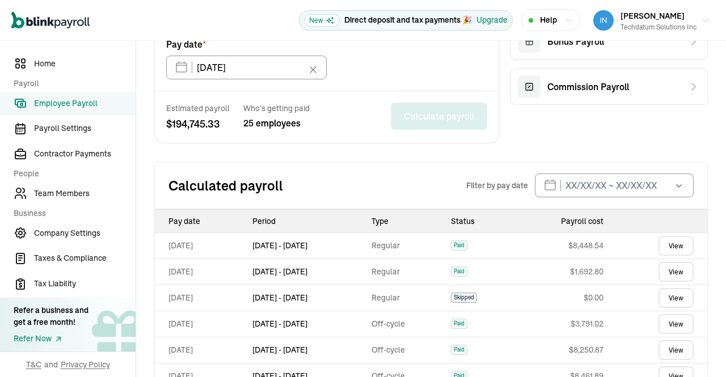
scroll to position [405, 0]
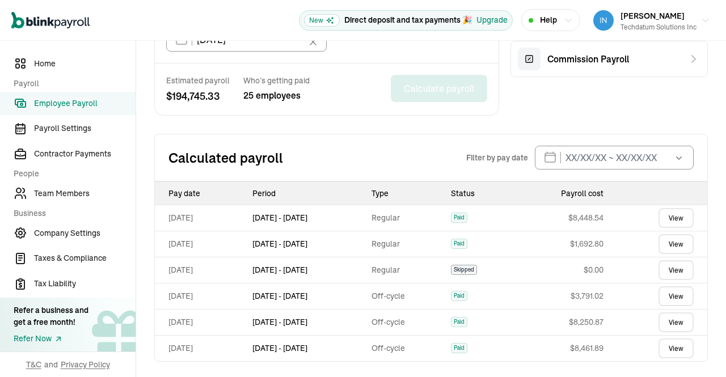
click at [60, 99] on span "Employee Payroll" at bounding box center [84, 104] width 101 height 12
click at [366, 128] on div "Overdue payrolls to record Please record your overdue payrolls before running a…" at bounding box center [430, 29] width 553 height 666
click at [701, 23] on icon "button" at bounding box center [705, 20] width 9 height 9
